Goal: Task Accomplishment & Management: Manage account settings

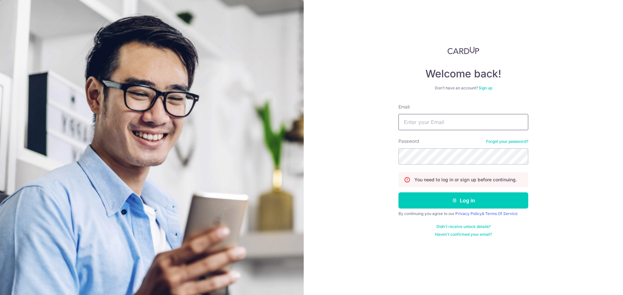
click at [489, 126] on input "Email" at bounding box center [463, 122] width 130 height 16
type input "[EMAIL_ADDRESS][DOMAIN_NAME]"
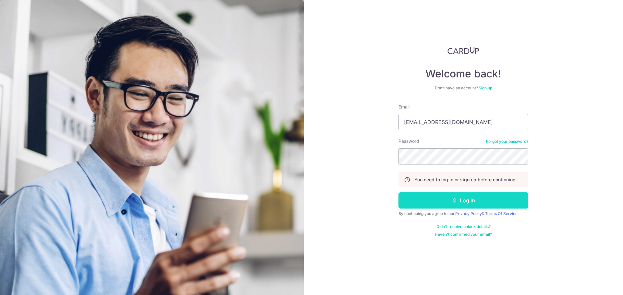
click at [424, 203] on button "Log in" at bounding box center [463, 201] width 130 height 16
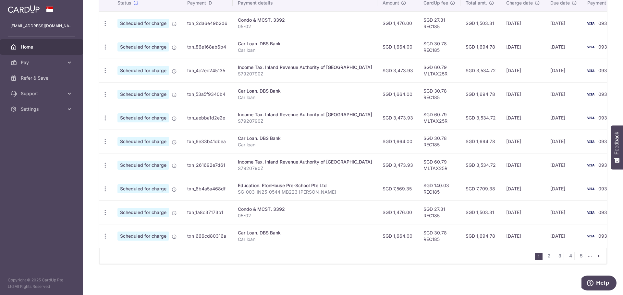
scroll to position [209, 0]
click at [104, 189] on div "Update payment Cancel payment" at bounding box center [105, 189] width 12 height 12
click at [107, 186] on icon "button" at bounding box center [105, 189] width 7 height 7
click at [545, 254] on link "2" at bounding box center [549, 256] width 8 height 8
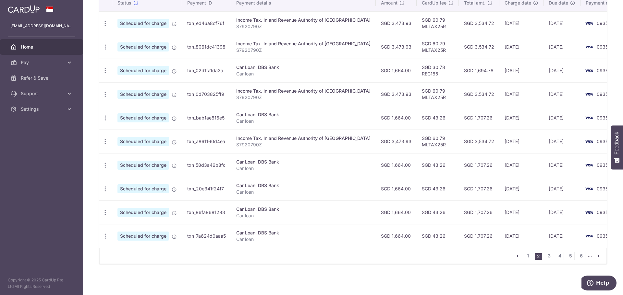
scroll to position [174, 0]
